Goal: Entertainment & Leisure: Consume media (video, audio)

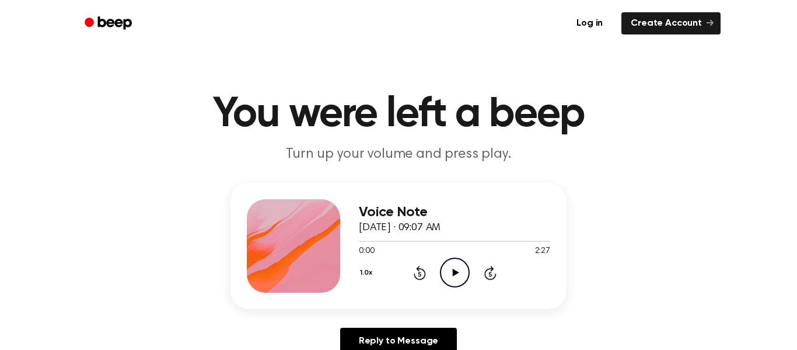
click at [459, 281] on icon "Play Audio" at bounding box center [455, 272] width 30 height 30
click at [451, 261] on icon "Pause Audio" at bounding box center [455, 272] width 30 height 30
click at [446, 265] on icon "Play Audio" at bounding box center [455, 272] width 30 height 30
click at [465, 271] on icon "Pause Audio" at bounding box center [455, 272] width 30 height 30
click at [422, 270] on icon "Rewind 5 seconds" at bounding box center [419, 272] width 13 height 15
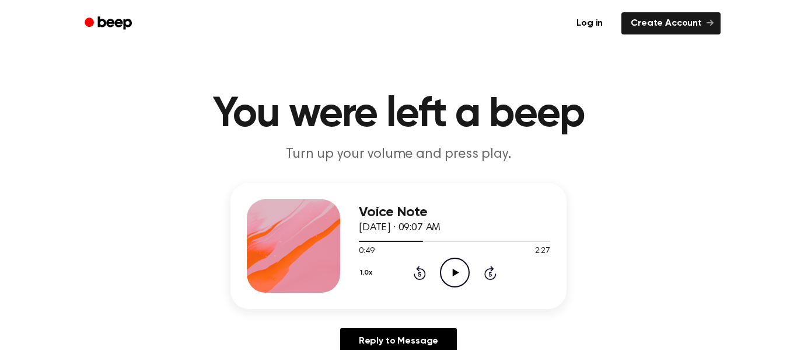
click at [454, 264] on icon "Play Audio" at bounding box center [455, 272] width 30 height 30
click at [454, 264] on icon "Pause Audio" at bounding box center [455, 272] width 30 height 30
click at [448, 269] on icon "Play Audio" at bounding box center [455, 272] width 30 height 30
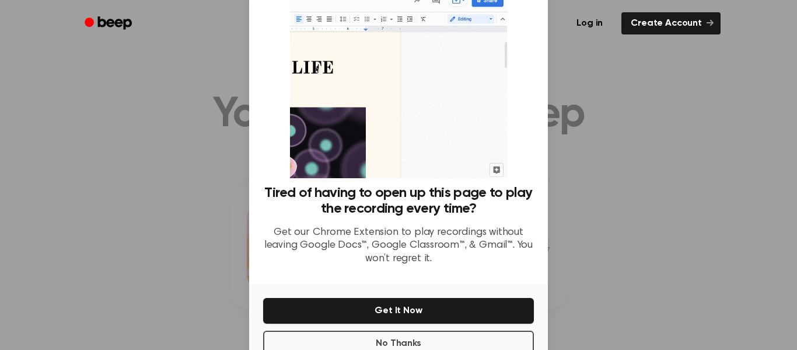
scroll to position [41, 0]
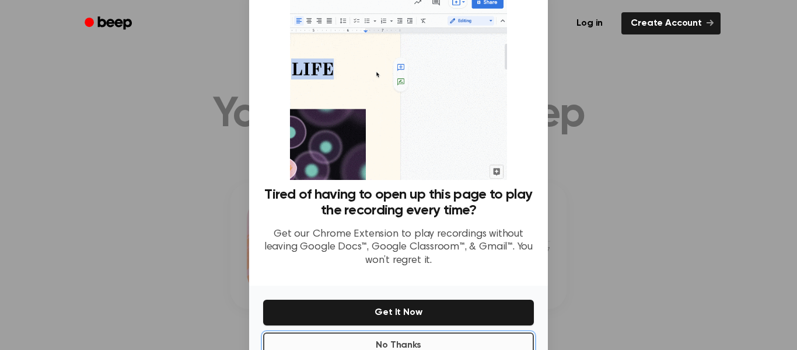
click at [420, 335] on button "No Thanks" at bounding box center [398, 345] width 271 height 26
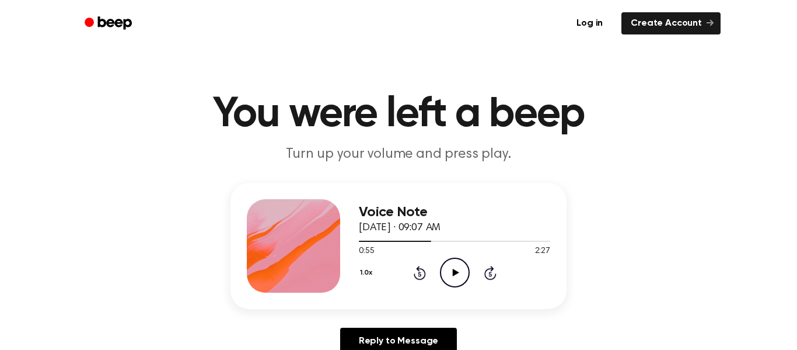
click at [450, 273] on icon "Play Audio" at bounding box center [455, 272] width 30 height 30
click at [450, 273] on icon "Pause Audio" at bounding box center [455, 272] width 30 height 30
click at [443, 274] on icon "Play Audio" at bounding box center [455, 272] width 30 height 30
click at [443, 274] on icon "Pause Audio" at bounding box center [455, 272] width 30 height 30
click at [443, 274] on icon "Play Audio" at bounding box center [455, 272] width 30 height 30
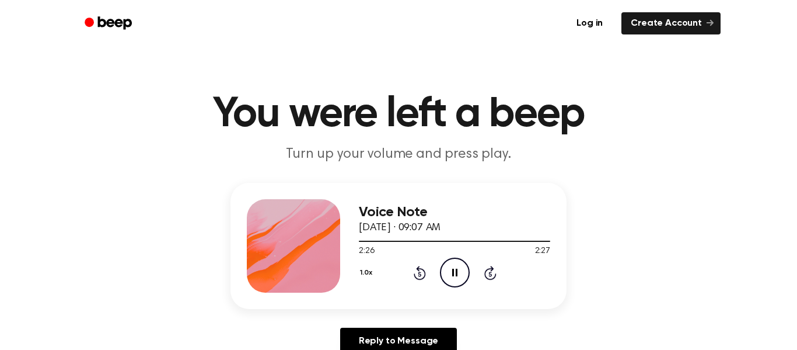
click at [443, 274] on icon "Pause Audio" at bounding box center [455, 272] width 30 height 30
